Goal: Browse casually

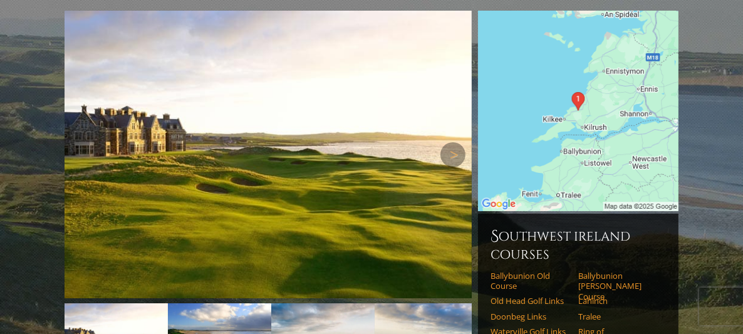
scroll to position [145, 0]
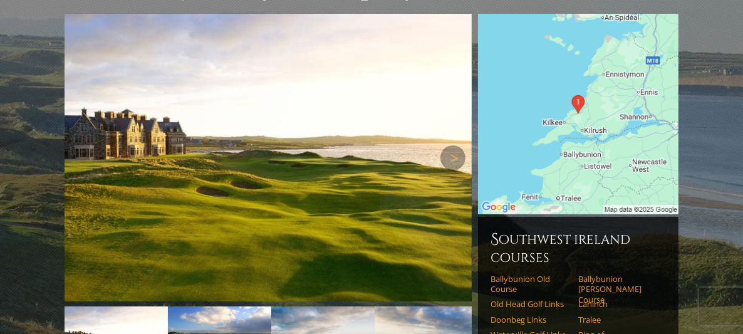
click at [338, 215] on img at bounding box center [268, 158] width 407 height 288
click at [0, 0] on div at bounding box center [0, 0] width 0 height 0
click at [453, 145] on link "Next" at bounding box center [452, 157] width 25 height 25
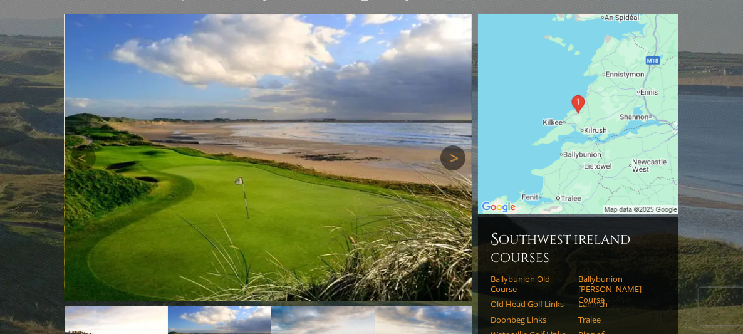
click at [453, 145] on link "Next" at bounding box center [452, 157] width 25 height 25
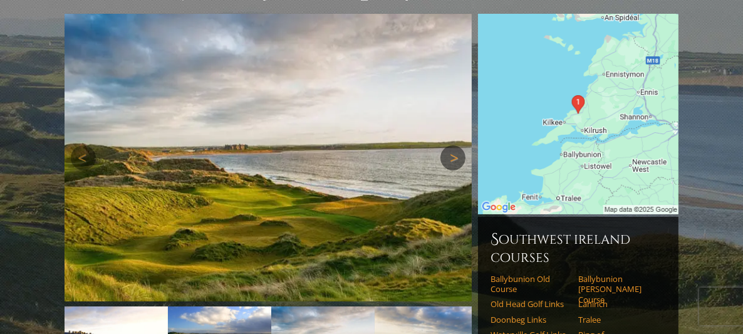
click at [453, 145] on link "Next" at bounding box center [452, 157] width 25 height 25
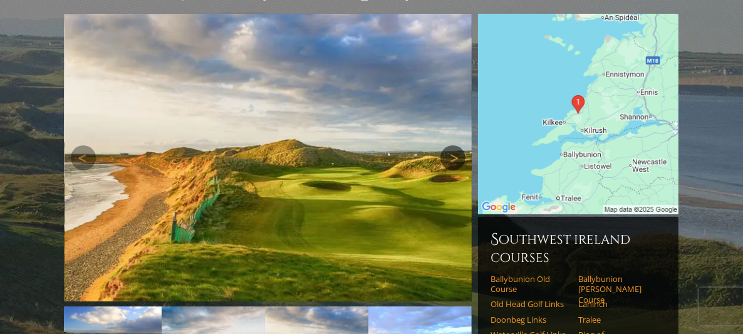
click at [453, 145] on link "Next" at bounding box center [452, 157] width 25 height 25
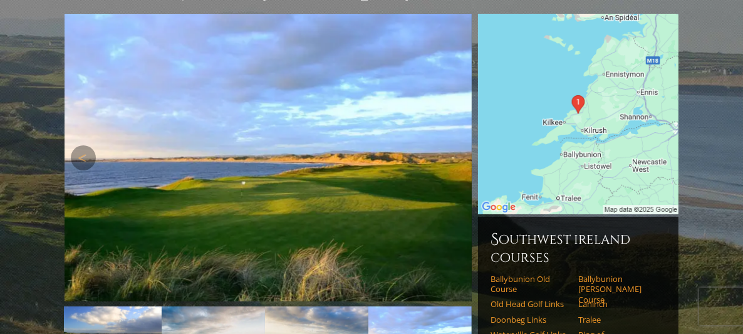
click at [453, 145] on link "Next" at bounding box center [452, 157] width 25 height 25
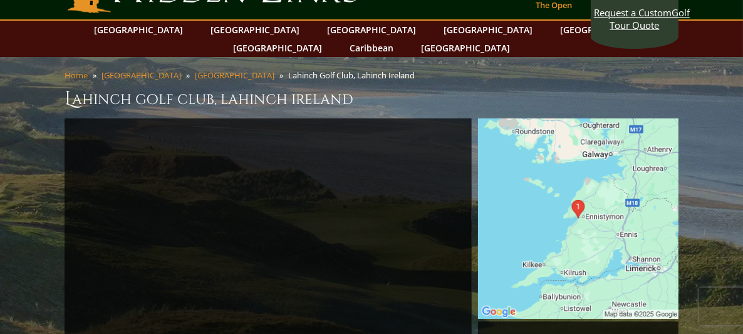
scroll to position [25, 0]
